Goal: Check status: Check status

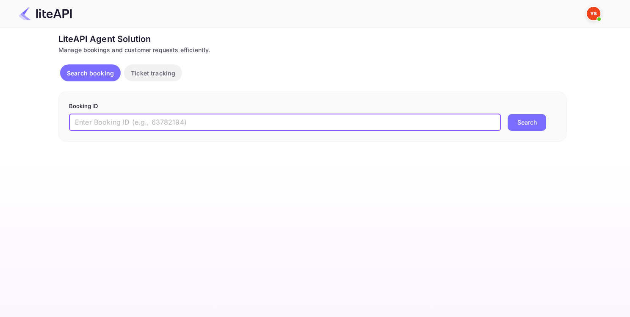
paste input "9156210"
type input "9156210"
click at [526, 129] on button "Search" at bounding box center [527, 122] width 39 height 17
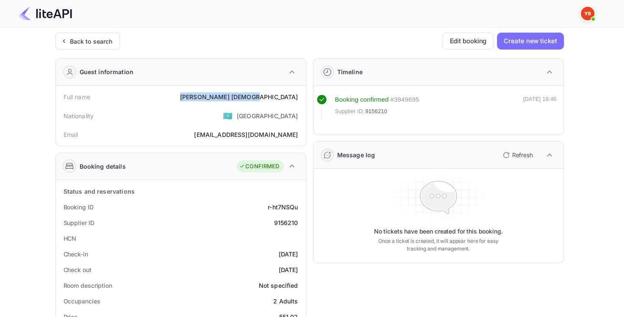
drag, startPoint x: 256, startPoint y: 97, endPoint x: 301, endPoint y: 98, distance: 44.9
click at [301, 98] on div "Full name [PERSON_NAME]" at bounding box center [180, 97] width 243 height 16
copy div "[PERSON_NAME]"
drag, startPoint x: 271, startPoint y: 221, endPoint x: 299, endPoint y: 221, distance: 28.4
click at [299, 221] on div "Supplier ID 9156210" at bounding box center [180, 223] width 243 height 16
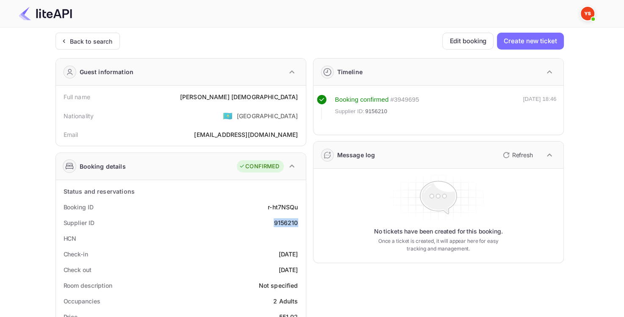
copy div "9156210"
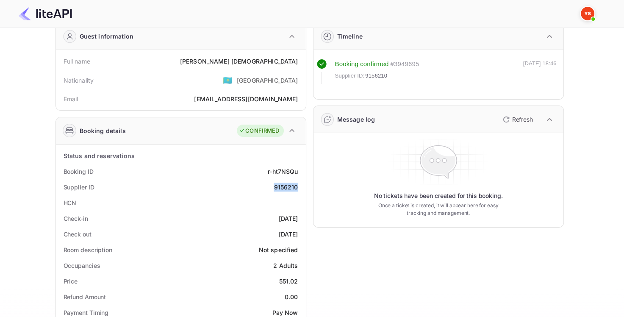
scroll to position [85, 0]
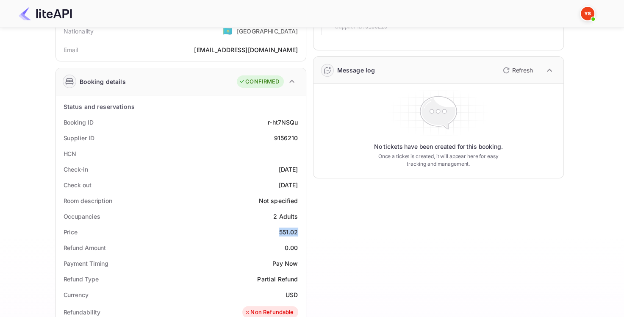
drag, startPoint x: 278, startPoint y: 232, endPoint x: 300, endPoint y: 232, distance: 22.4
click at [300, 232] on div "Price 551.02" at bounding box center [180, 232] width 243 height 16
copy div "551.02"
